Goal: Transaction & Acquisition: Obtain resource

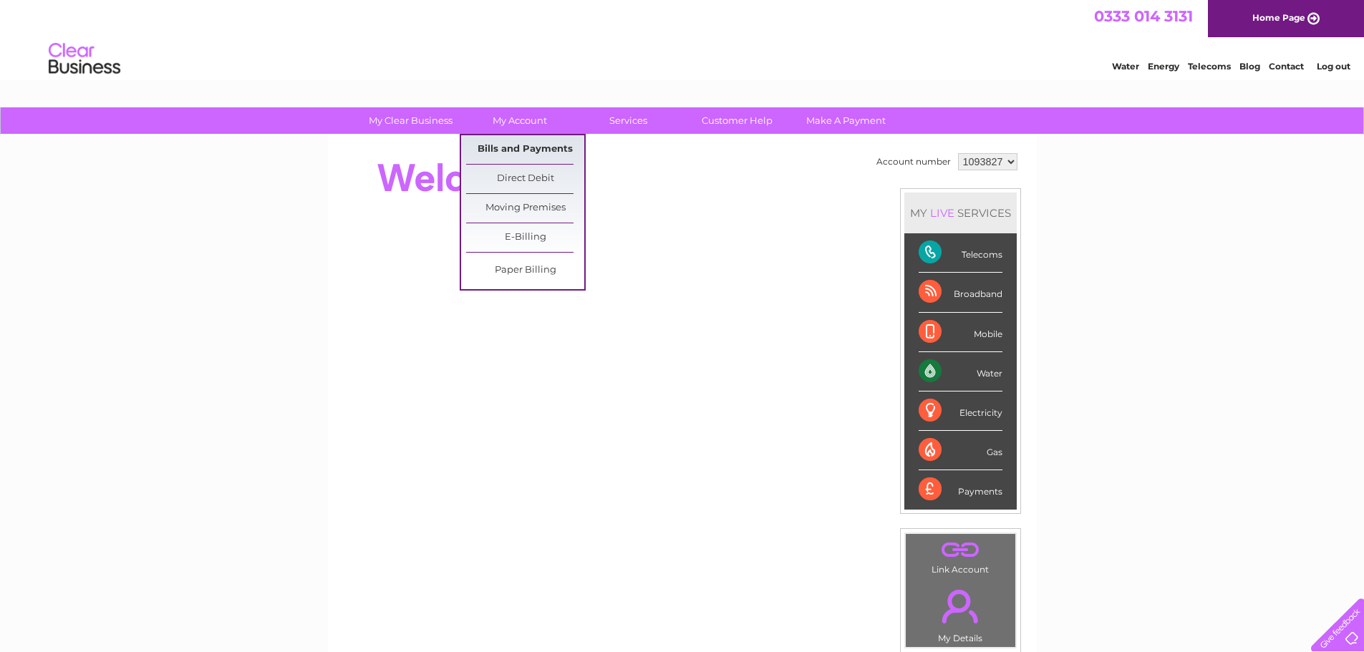
click at [531, 142] on link "Bills and Payments" at bounding box center [525, 149] width 118 height 29
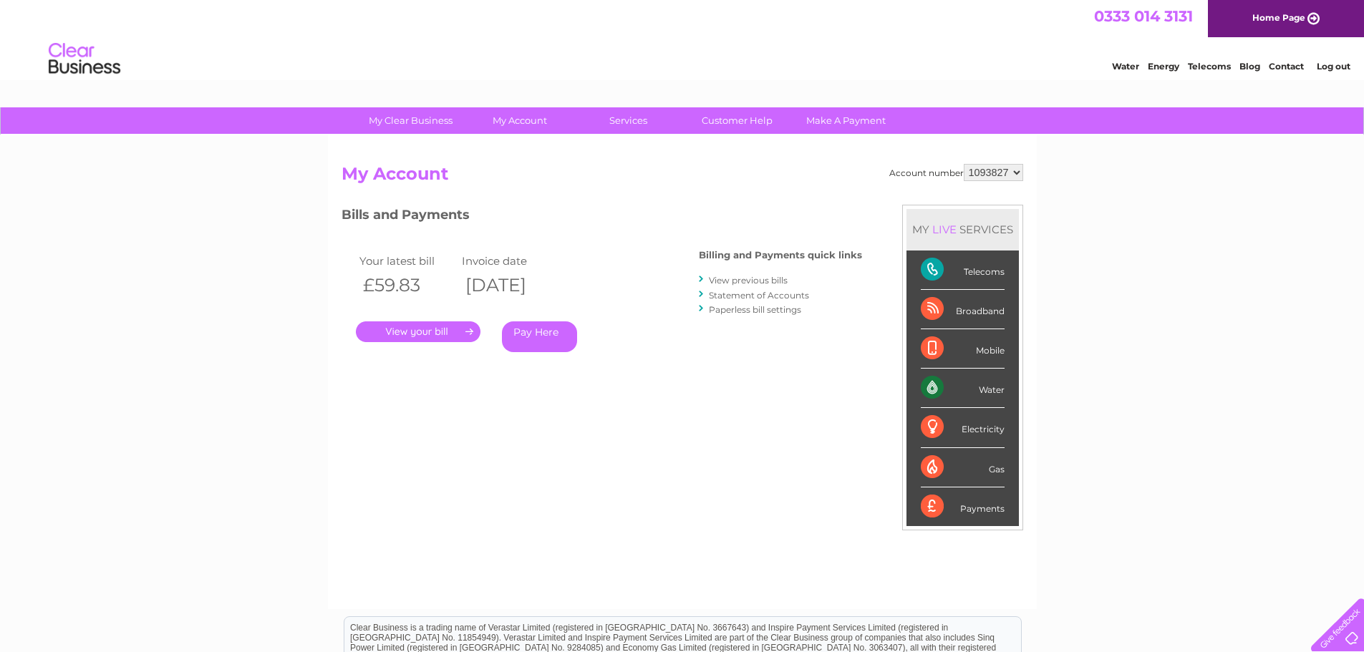
click at [432, 330] on link "." at bounding box center [418, 331] width 125 height 21
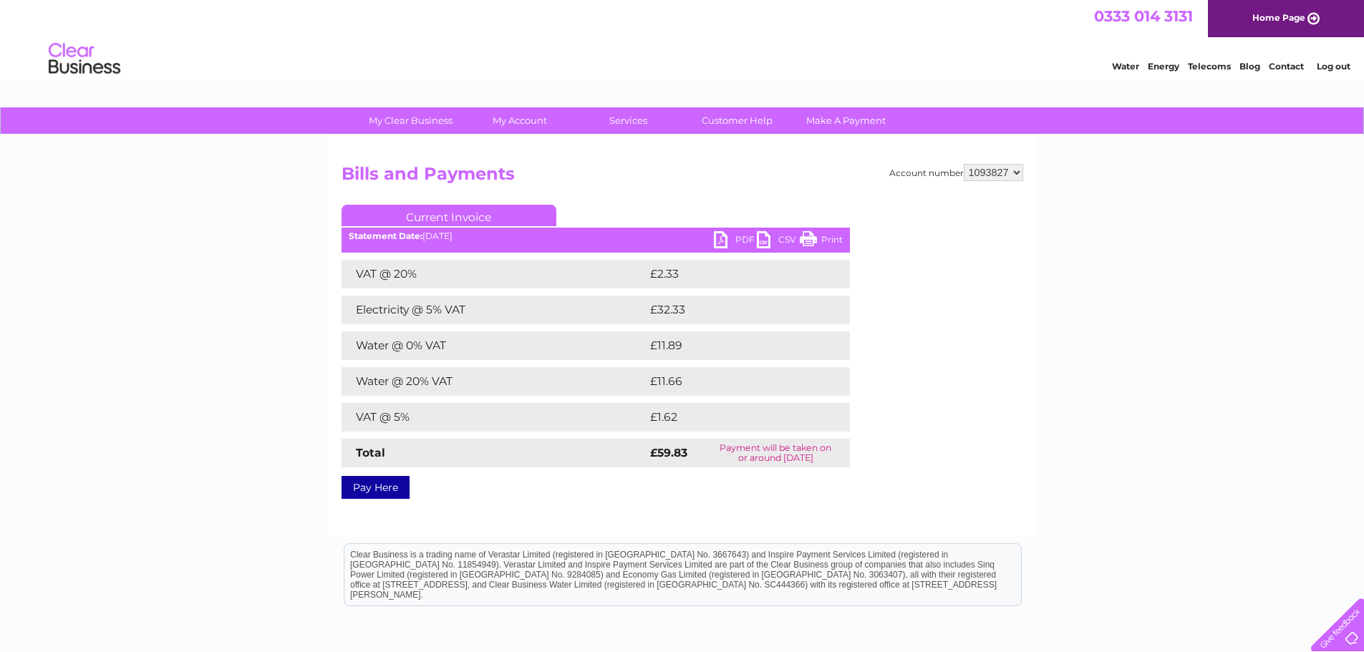
click at [726, 242] on link "PDF" at bounding box center [735, 241] width 43 height 21
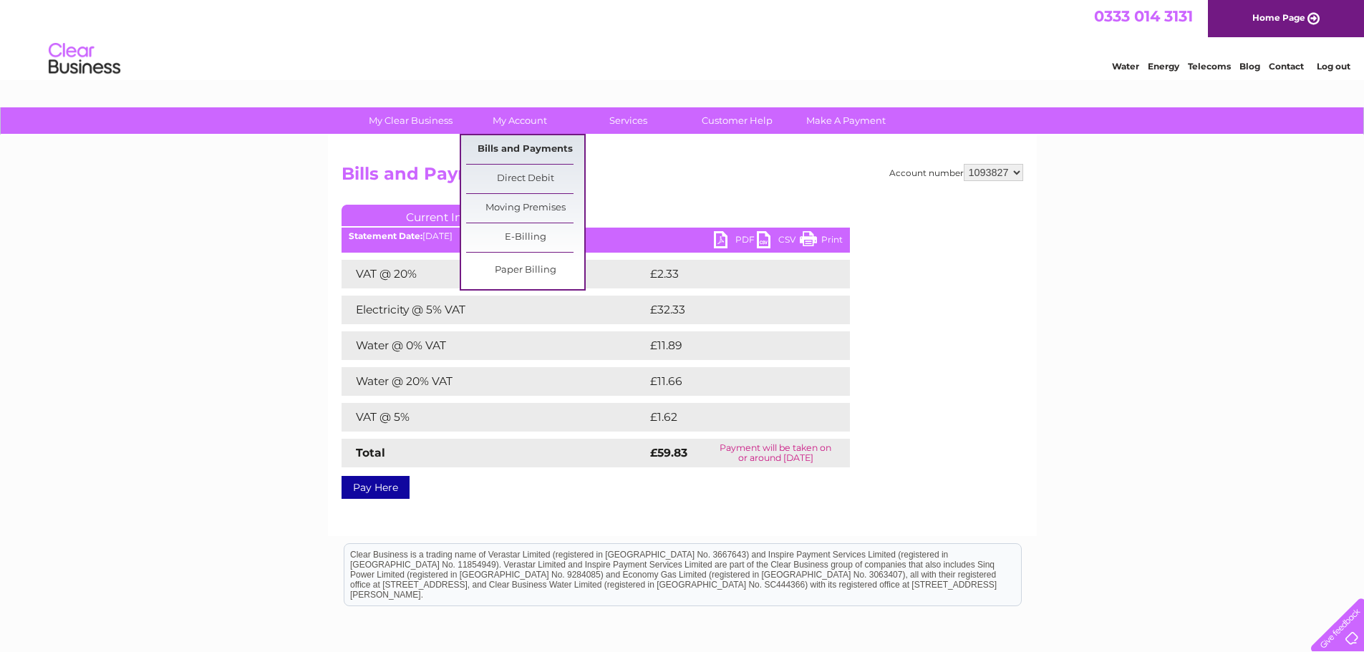
click at [522, 147] on link "Bills and Payments" at bounding box center [525, 149] width 118 height 29
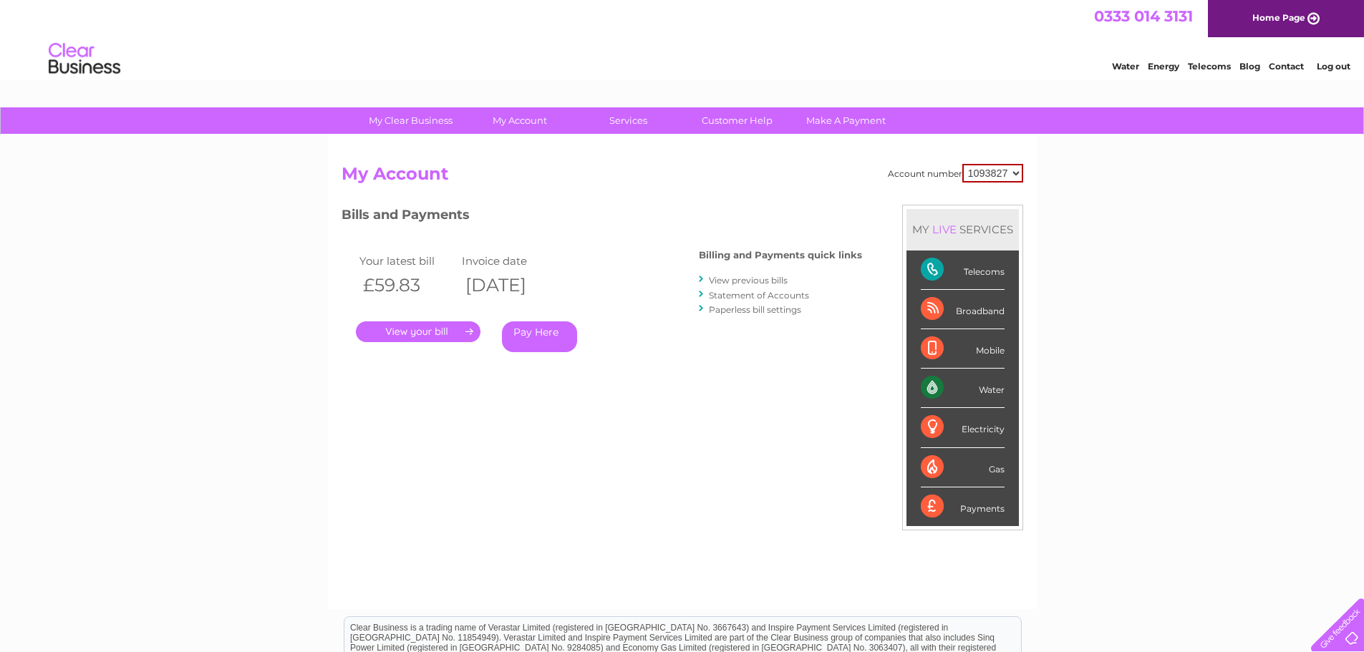
click at [765, 294] on link "Statement of Accounts" at bounding box center [759, 295] width 100 height 11
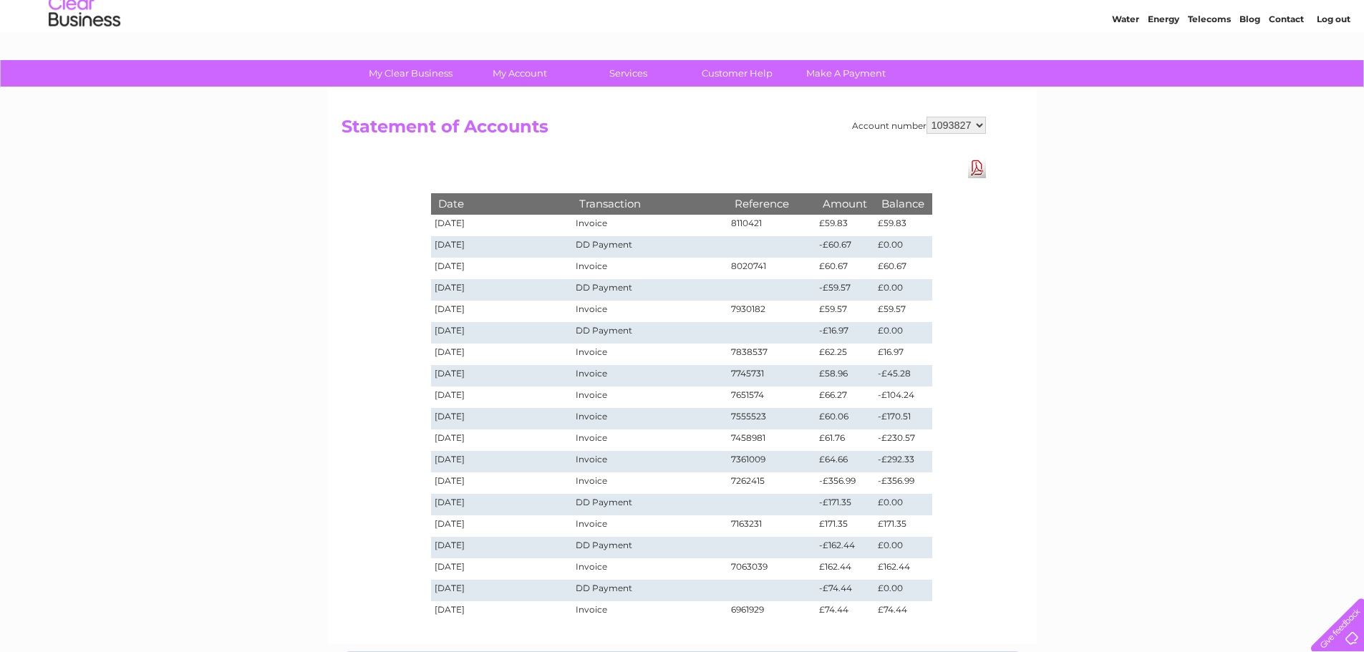
scroll to position [72, 0]
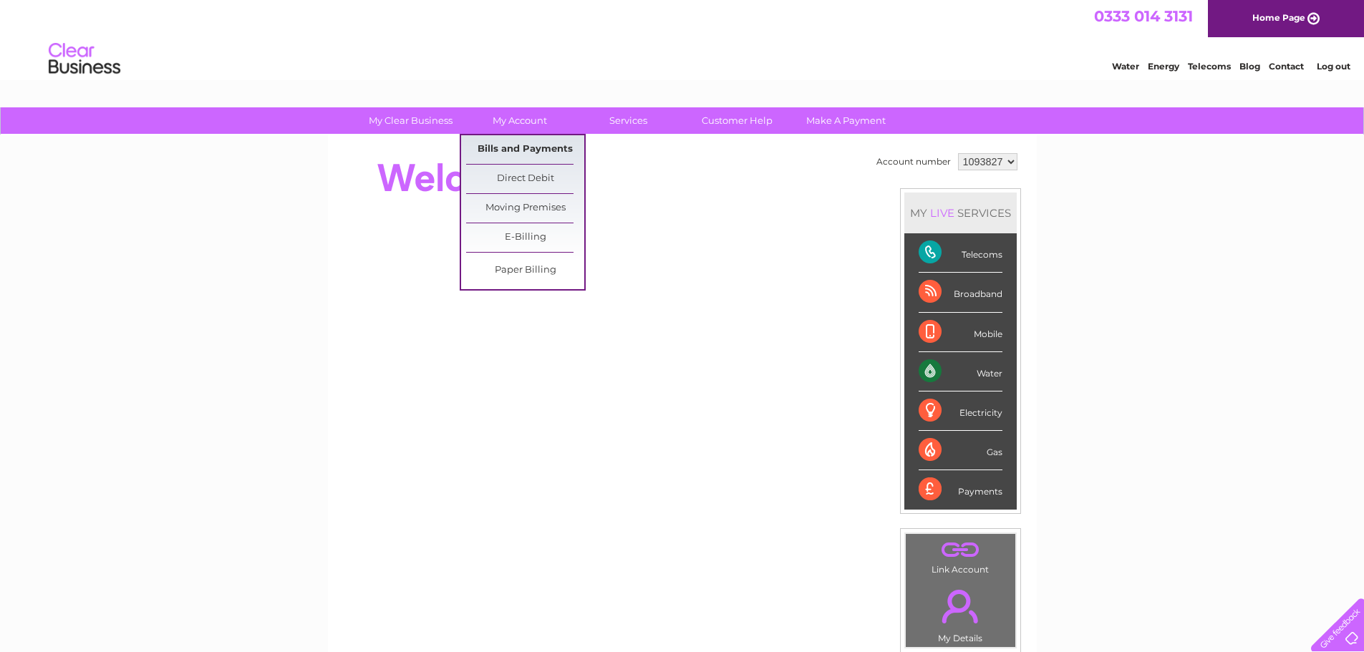
click at [518, 147] on link "Bills and Payments" at bounding box center [525, 149] width 118 height 29
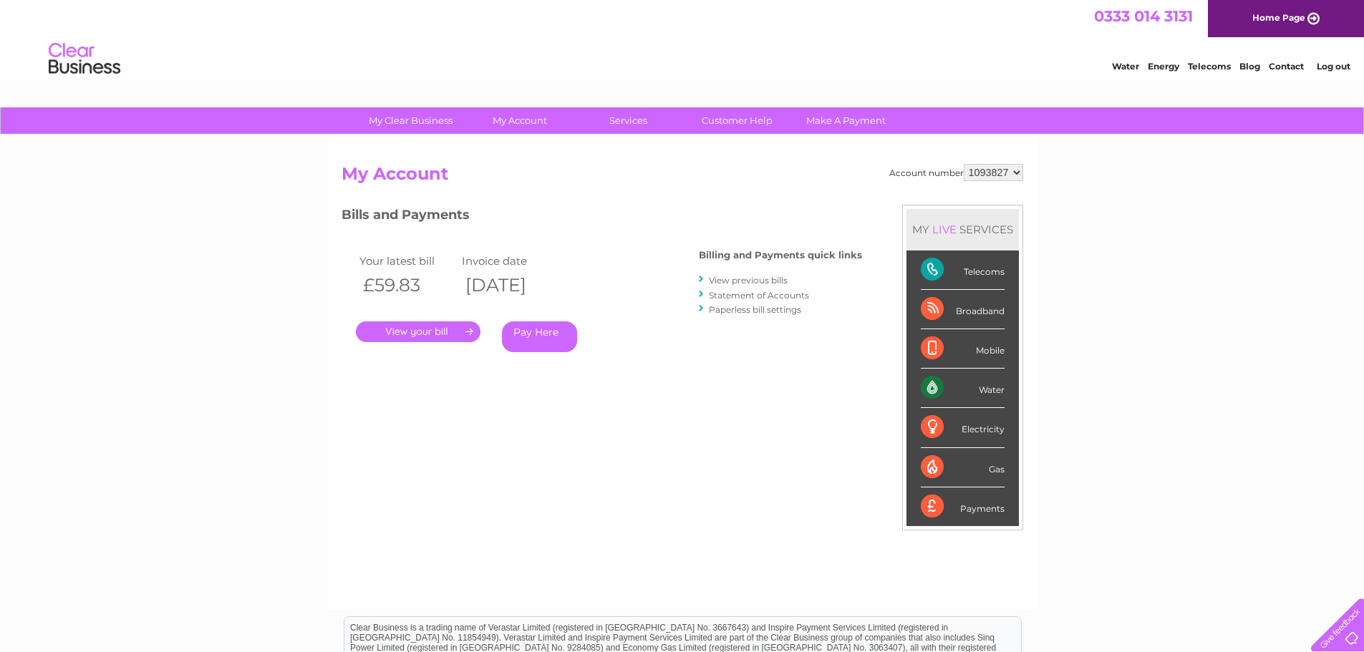
click at [433, 331] on link "." at bounding box center [418, 331] width 125 height 21
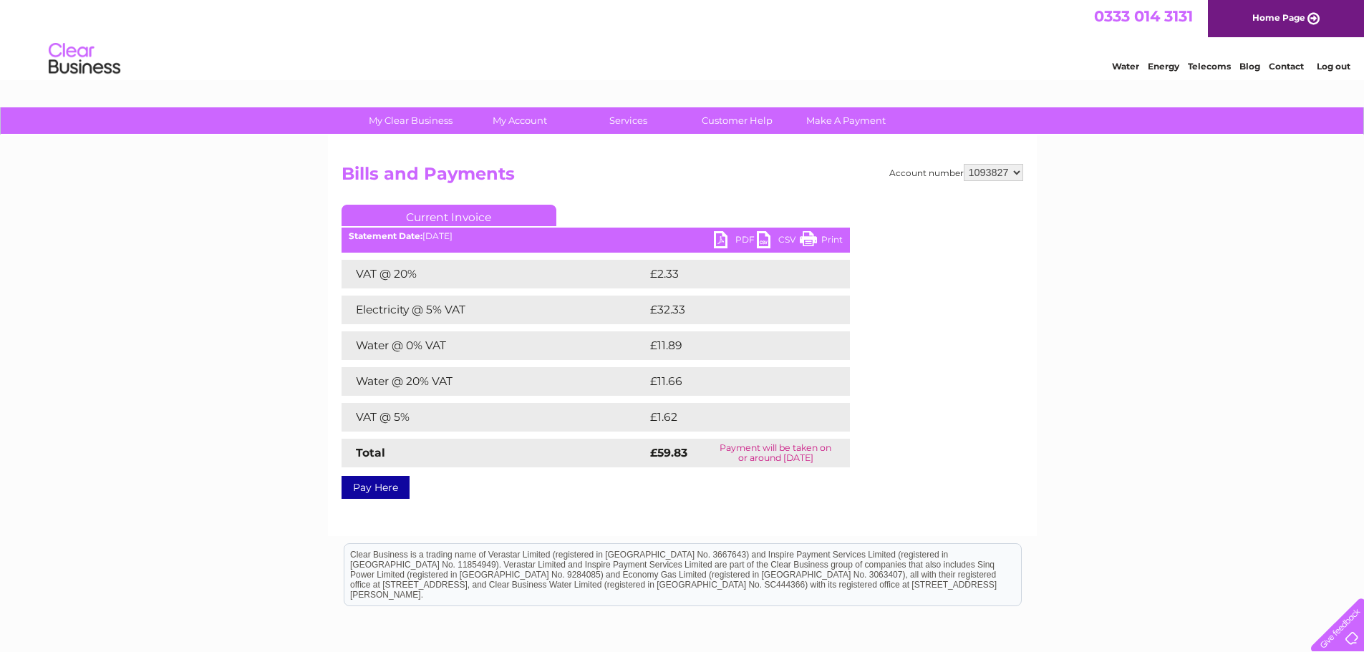
click at [725, 240] on link "PDF" at bounding box center [735, 241] width 43 height 21
